Goal: Information Seeking & Learning: Understand process/instructions

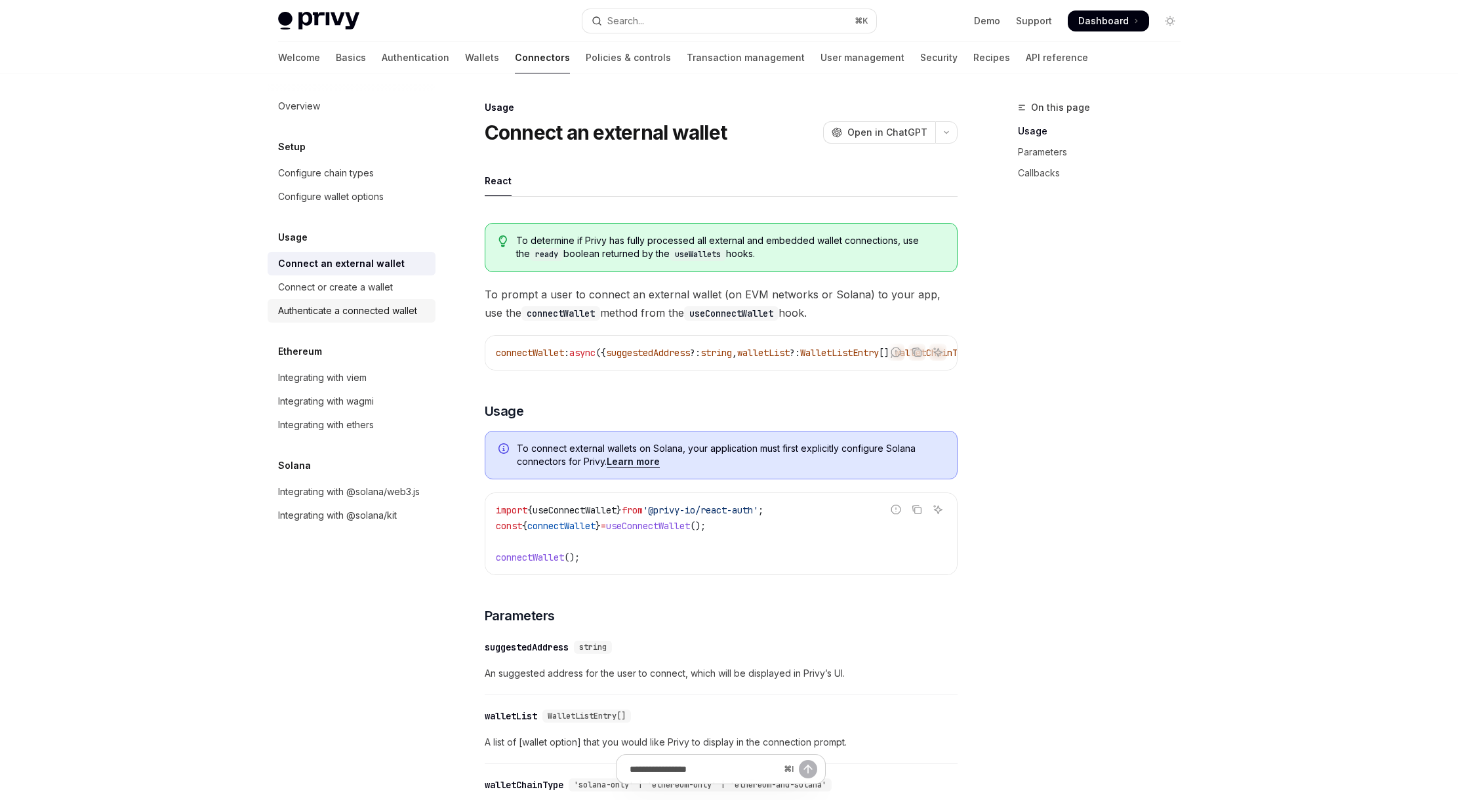
click at [351, 315] on div "Authenticate a connected wallet" at bounding box center [347, 311] width 139 height 16
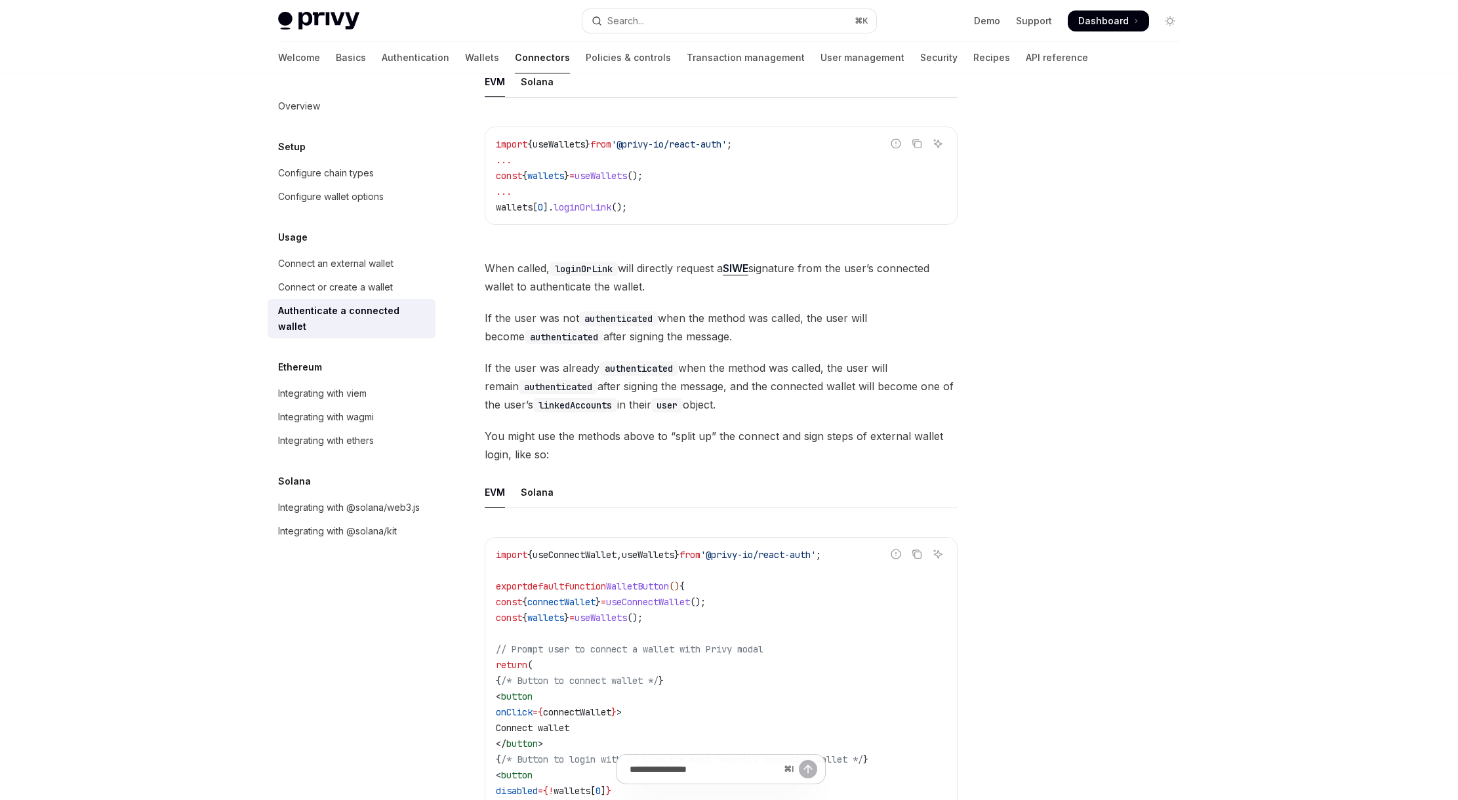
scroll to position [299, 0]
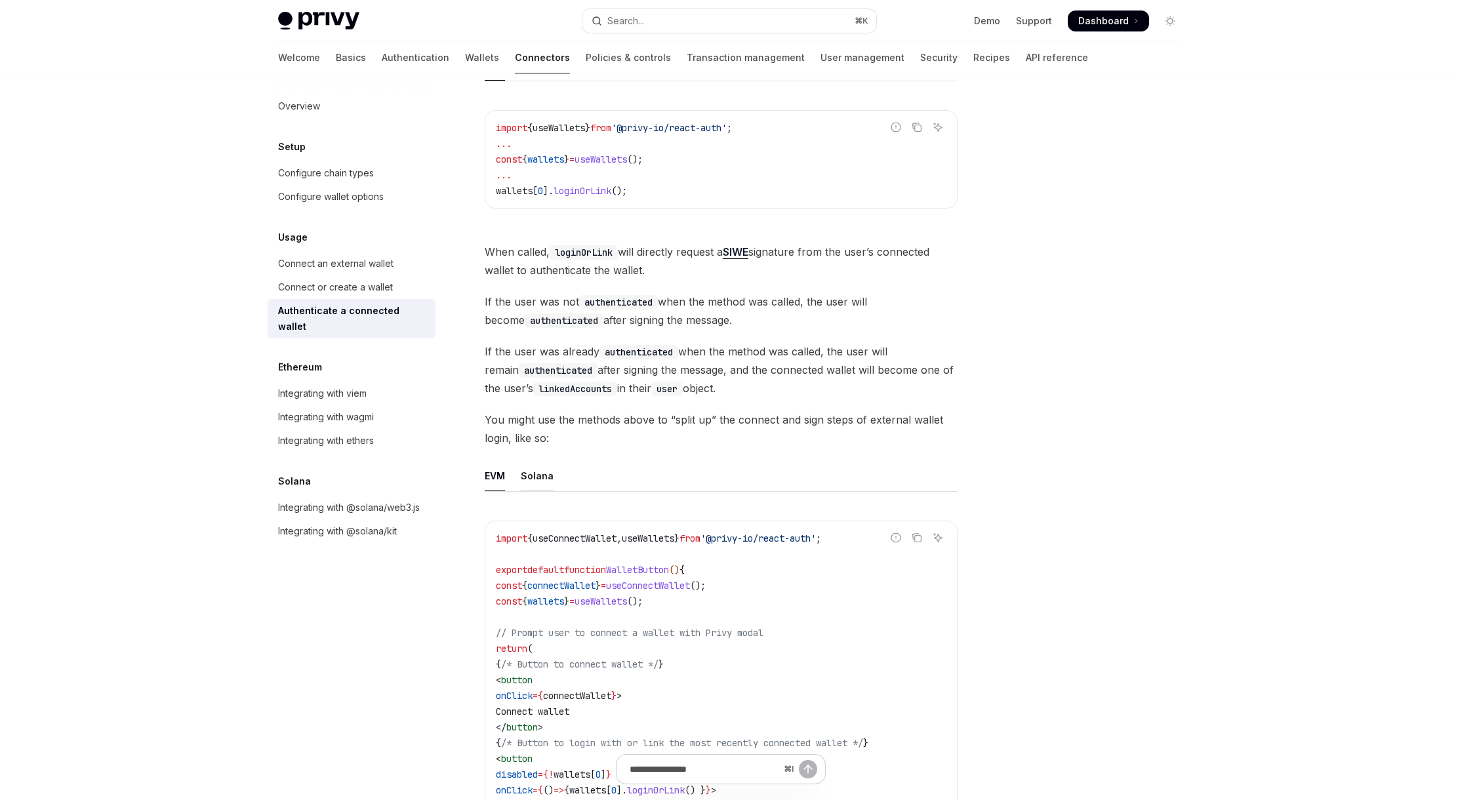
click at [529, 483] on div "Solana" at bounding box center [537, 475] width 33 height 31
type textarea "*"
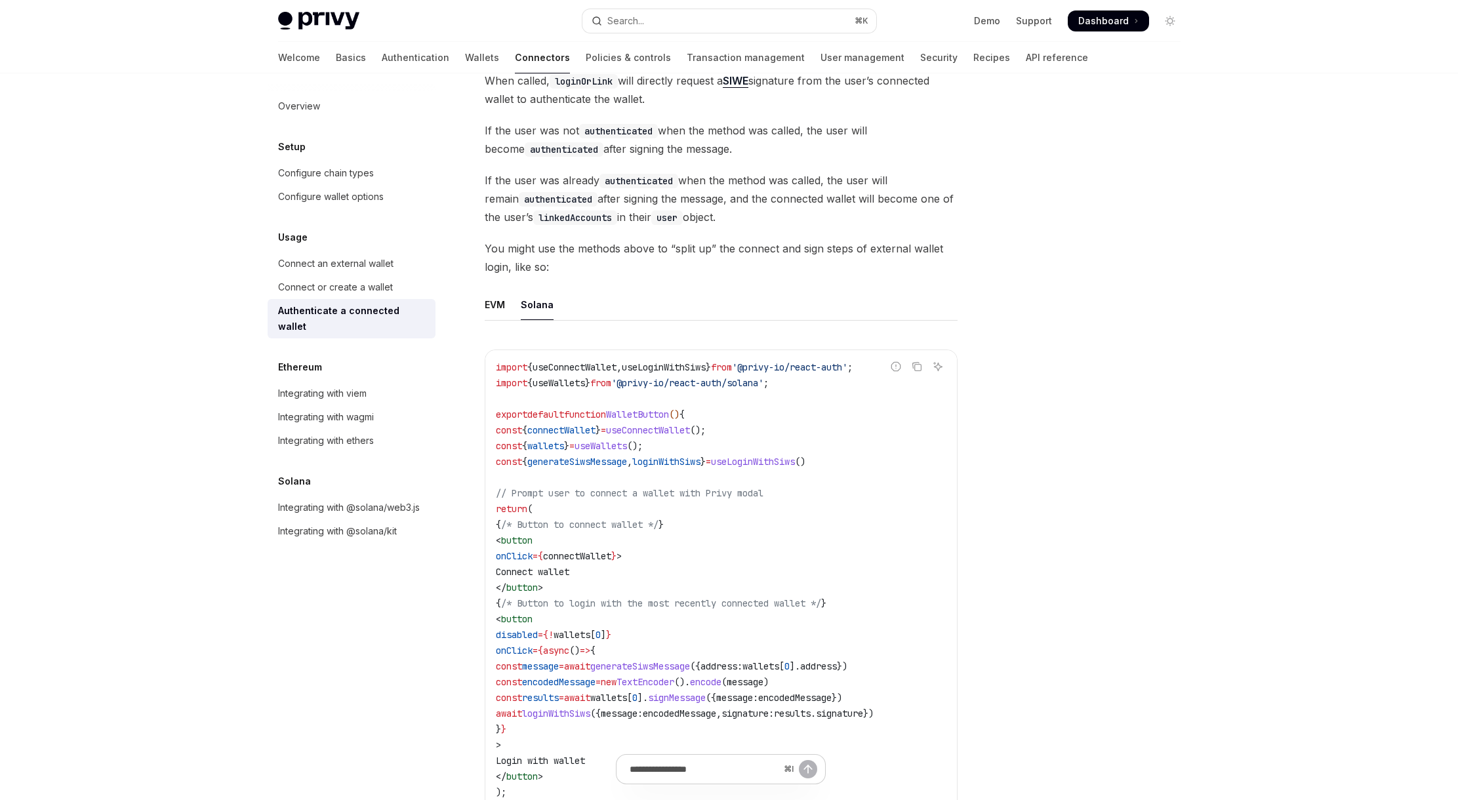
scroll to position [734, 0]
